Goal: Navigation & Orientation: Find specific page/section

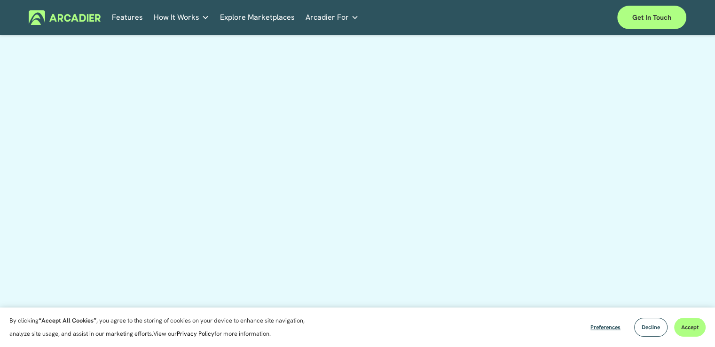
scroll to position [173, 0]
click at [262, 16] on link "Explore Marketplaces" at bounding box center [257, 17] width 75 height 15
